Goal: Check status

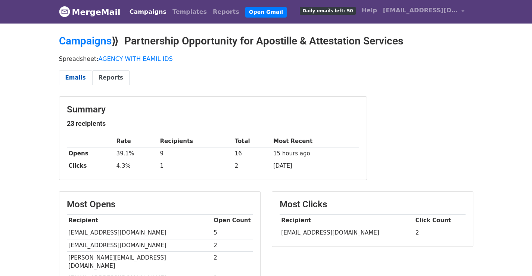
click at [75, 75] on link "Emails" at bounding box center [75, 77] width 33 height 15
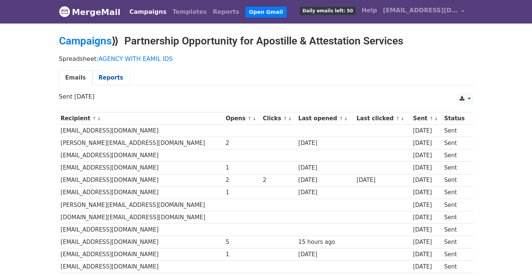
click at [101, 77] on link "Reports" at bounding box center [110, 77] width 37 height 15
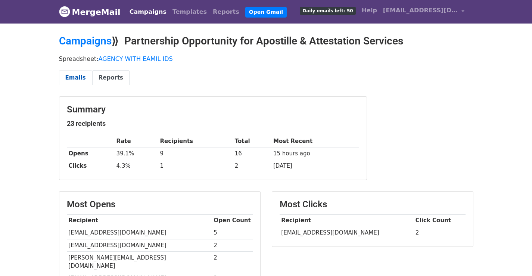
click at [76, 76] on link "Emails" at bounding box center [75, 77] width 33 height 15
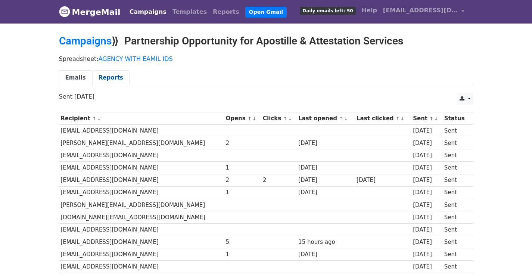
click at [110, 81] on link "Reports" at bounding box center [110, 77] width 37 height 15
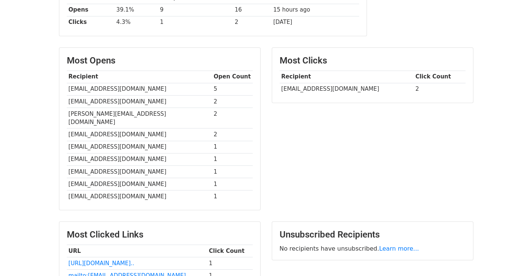
scroll to position [149, 0]
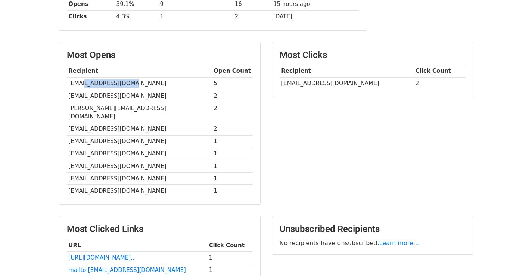
drag, startPoint x: 126, startPoint y: 85, endPoint x: 84, endPoint y: 83, distance: 43.0
click at [84, 83] on td "[EMAIL_ADDRESS][DOMAIN_NAME]" at bounding box center [139, 83] width 145 height 12
copy td "aspireabroad.in"
click at [131, 99] on td "[EMAIL_ADDRESS][DOMAIN_NAME]" at bounding box center [139, 96] width 145 height 12
drag, startPoint x: 342, startPoint y: 84, endPoint x: 281, endPoint y: 88, distance: 61.3
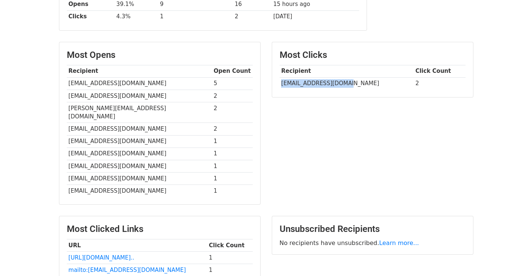
click at [281, 88] on td "[EMAIL_ADDRESS][DOMAIN_NAME]" at bounding box center [346, 83] width 134 height 12
copy td "[EMAIL_ADDRESS][DOMAIN_NAME]"
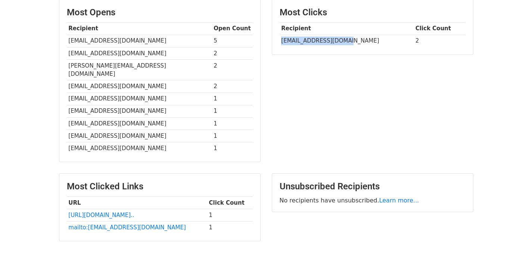
scroll to position [179, 0]
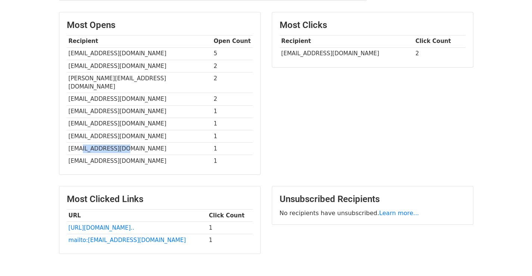
drag, startPoint x: 134, startPoint y: 141, endPoint x: 85, endPoint y: 144, distance: 49.0
click at [85, 144] on td "[EMAIL_ADDRESS][DOMAIN_NAME]" at bounding box center [139, 148] width 145 height 12
click at [162, 154] on td "[EMAIL_ADDRESS][DOMAIN_NAME]" at bounding box center [139, 160] width 145 height 12
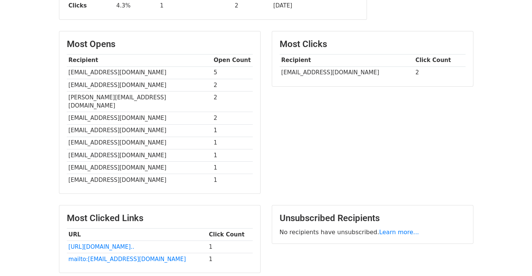
scroll to position [30, 0]
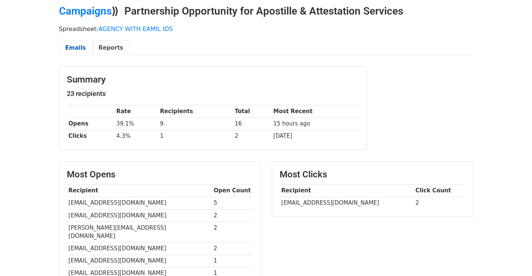
click at [80, 49] on link "Emails" at bounding box center [75, 47] width 33 height 15
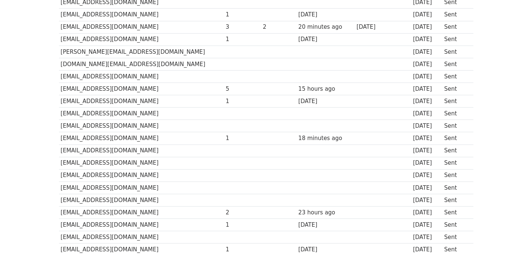
scroll to position [50, 0]
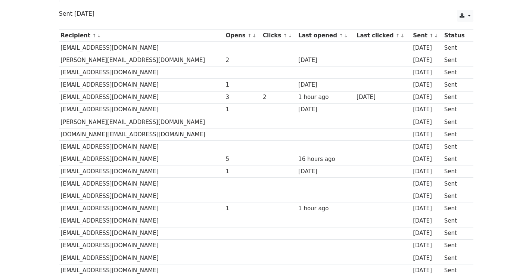
scroll to position [37, 0]
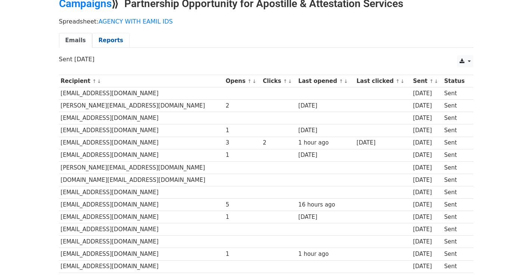
click at [110, 42] on link "Reports" at bounding box center [110, 40] width 37 height 15
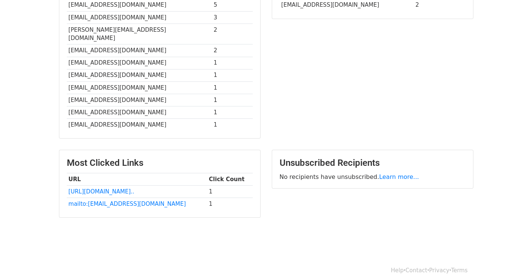
scroll to position [229, 0]
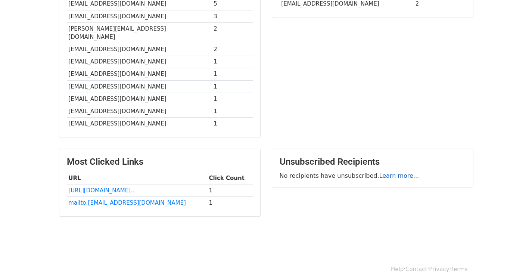
click at [389, 172] on link "Learn more..." at bounding box center [399, 175] width 40 height 7
click at [109, 187] on link "[URL][DOMAIN_NAME].." at bounding box center [101, 190] width 66 height 7
click at [109, 199] on link "mailto:[EMAIL_ADDRESS][DOMAIN_NAME]" at bounding box center [127, 202] width 118 height 7
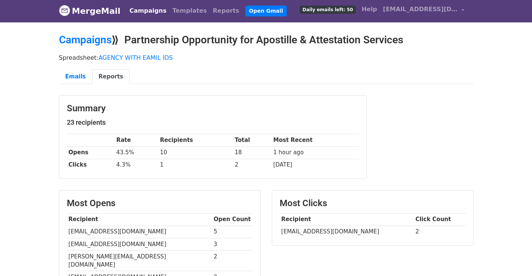
scroll to position [0, 0]
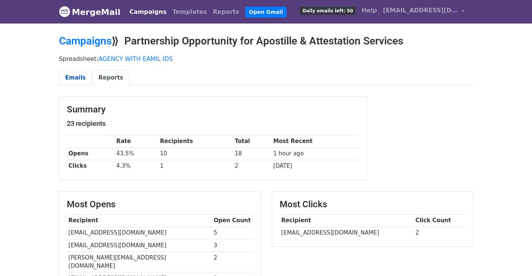
click at [73, 78] on link "Emails" at bounding box center [75, 77] width 33 height 15
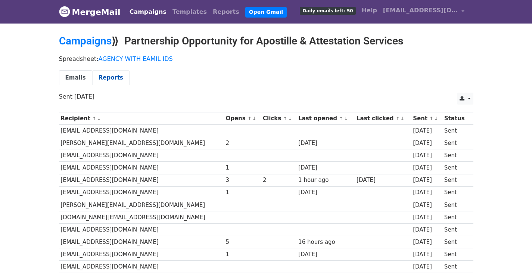
click at [105, 83] on link "Reports" at bounding box center [110, 77] width 37 height 15
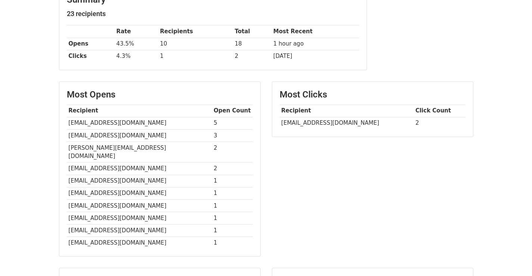
scroll to position [42, 0]
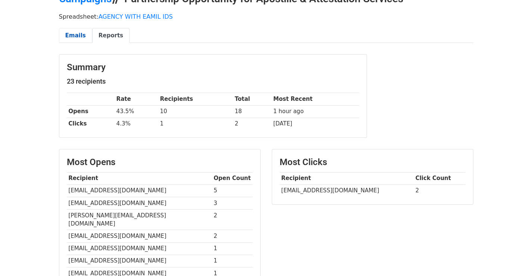
click at [70, 37] on link "Emails" at bounding box center [75, 35] width 33 height 15
